Goal: Transaction & Acquisition: Subscribe to service/newsletter

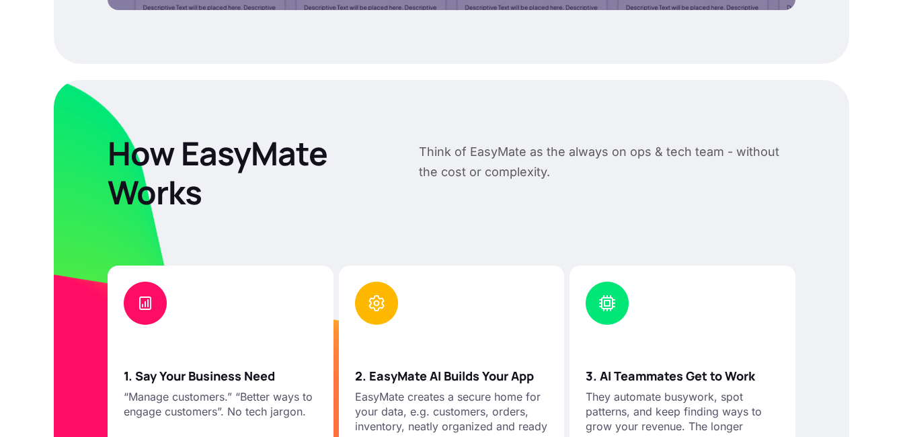
scroll to position [1412, 0]
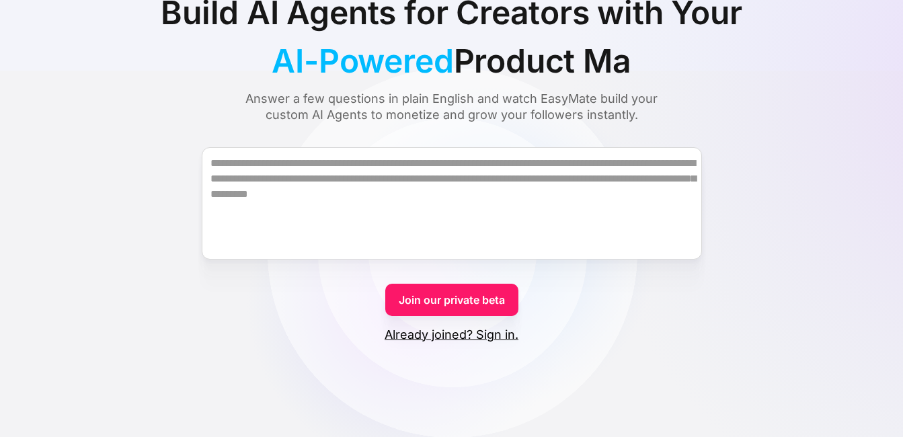
scroll to position [134, 0]
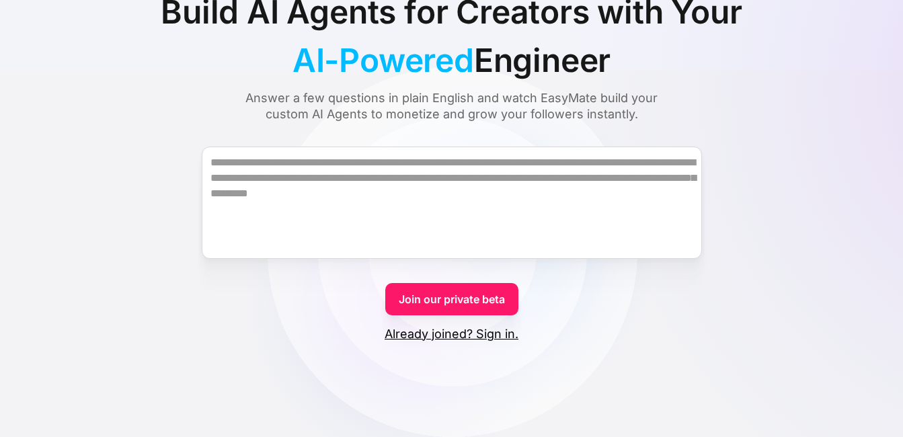
click at [474, 303] on link "Join our private beta" at bounding box center [451, 299] width 133 height 32
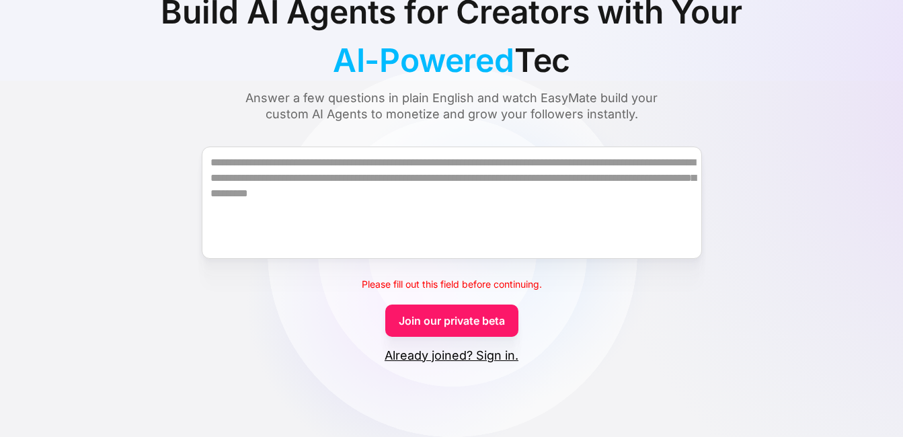
click at [480, 313] on link "Join our private beta" at bounding box center [451, 321] width 133 height 32
